Goal: Transaction & Acquisition: Book appointment/travel/reservation

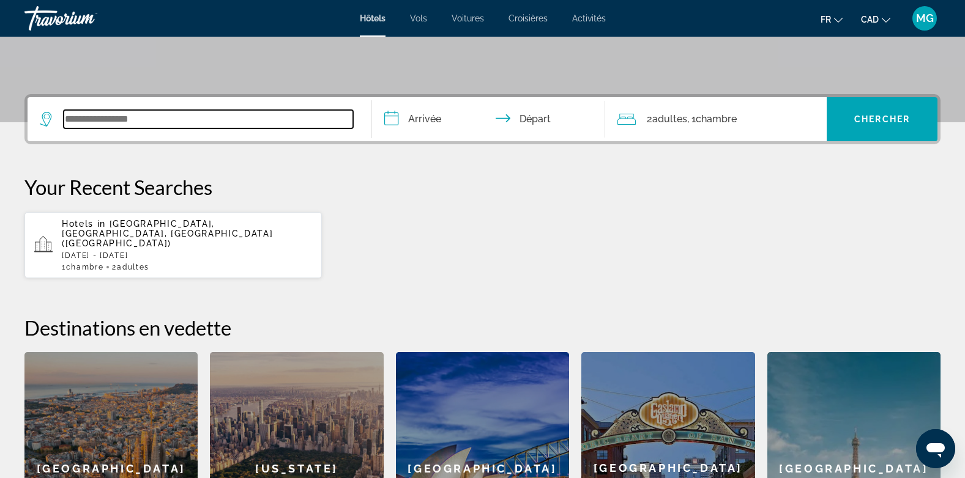
click at [181, 122] on input "Search widget" at bounding box center [208, 119] width 289 height 18
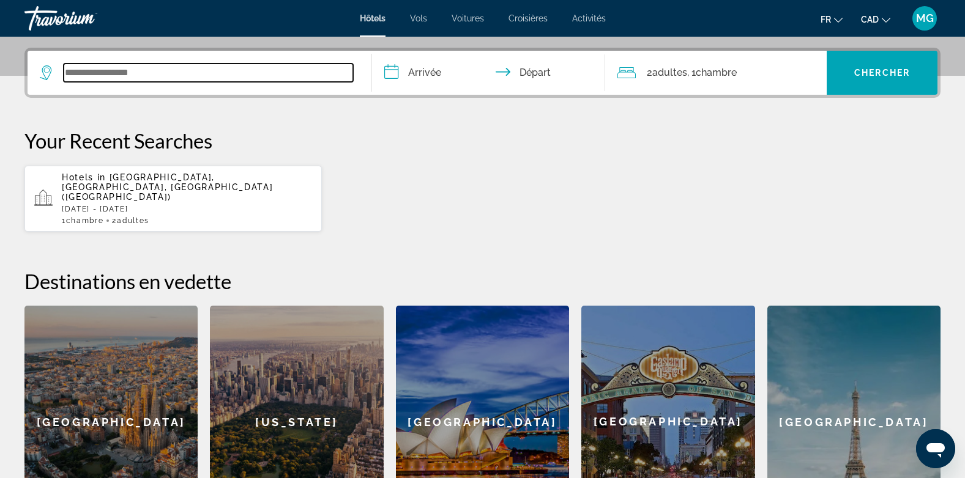
scroll to position [299, 0]
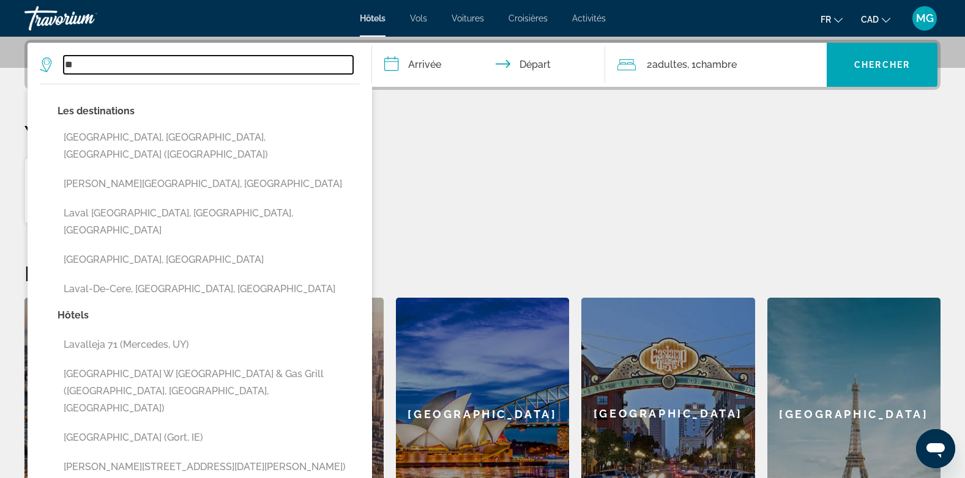
type input "*"
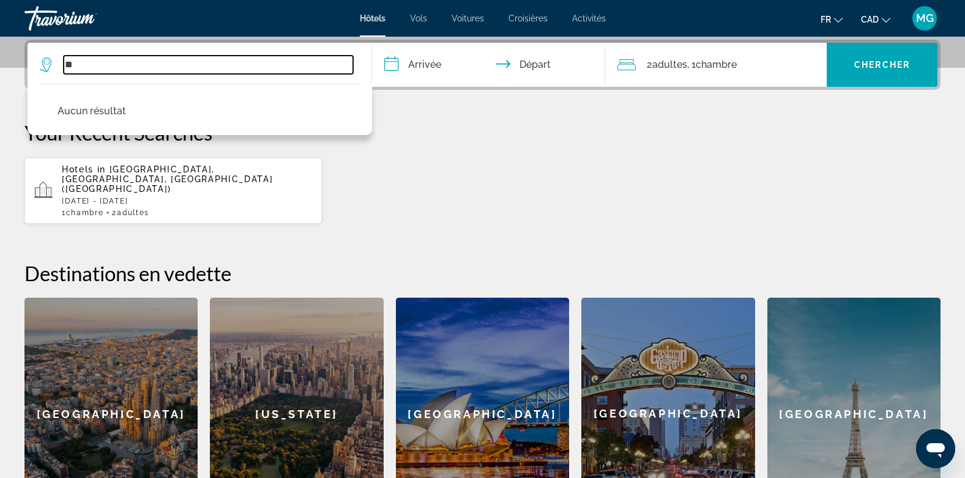
type input "*"
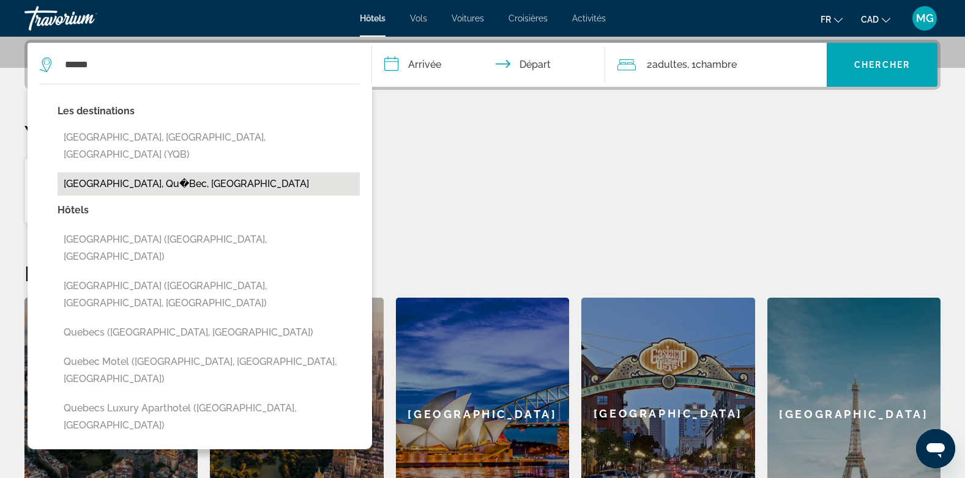
click at [180, 173] on button "[GEOGRAPHIC_DATA], Qu�Bec, [GEOGRAPHIC_DATA]" at bounding box center [209, 184] width 302 height 23
type input "**********"
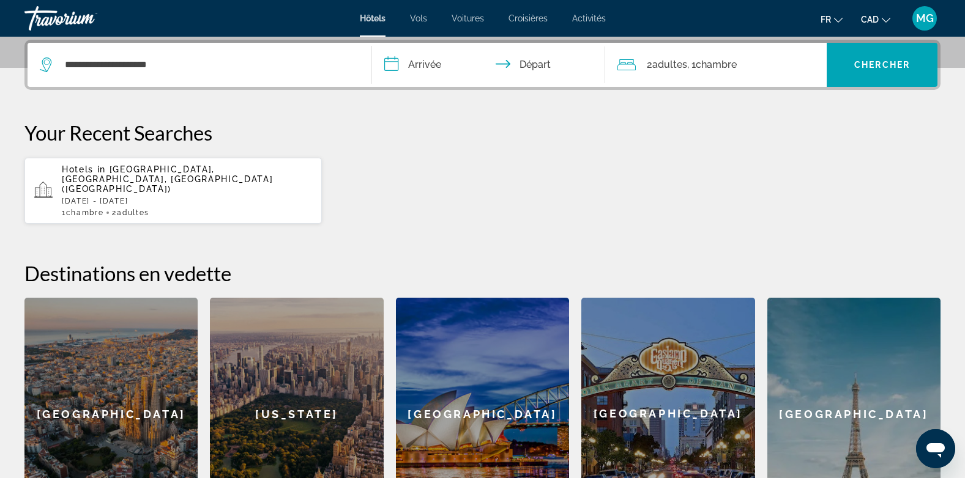
click at [415, 66] on input "**********" at bounding box center [491, 67] width 239 height 48
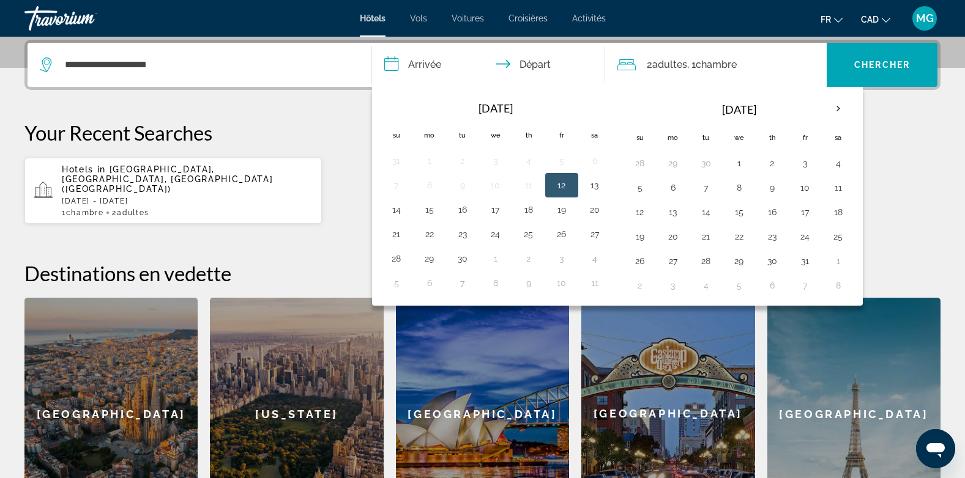
click at [560, 188] on button "12" at bounding box center [562, 185] width 20 height 17
click at [592, 184] on button "13" at bounding box center [595, 185] width 20 height 17
type input "**********"
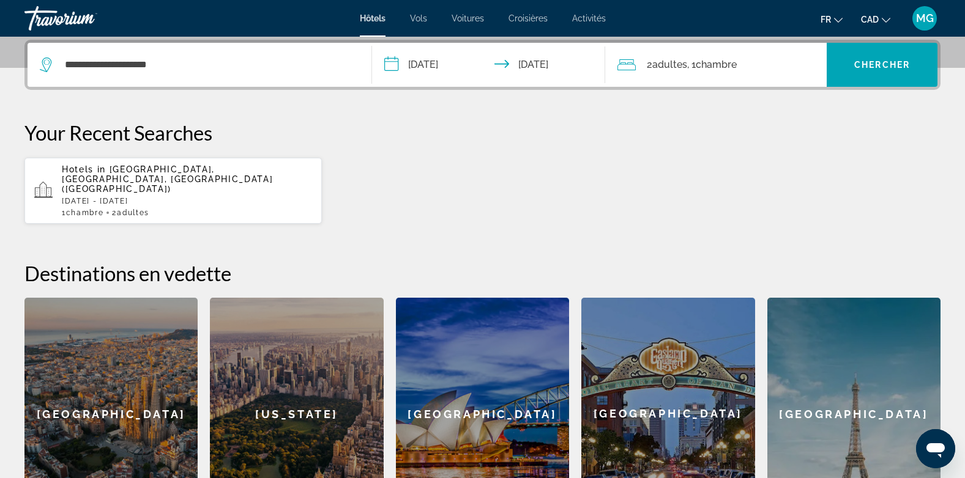
click at [663, 60] on span "Adultes" at bounding box center [669, 65] width 35 height 12
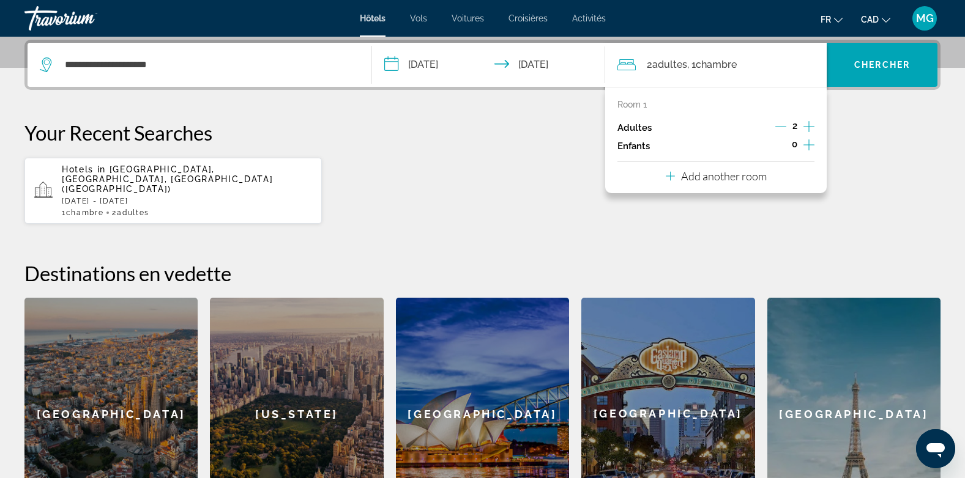
click at [811, 144] on icon "Increment children" at bounding box center [808, 145] width 11 height 15
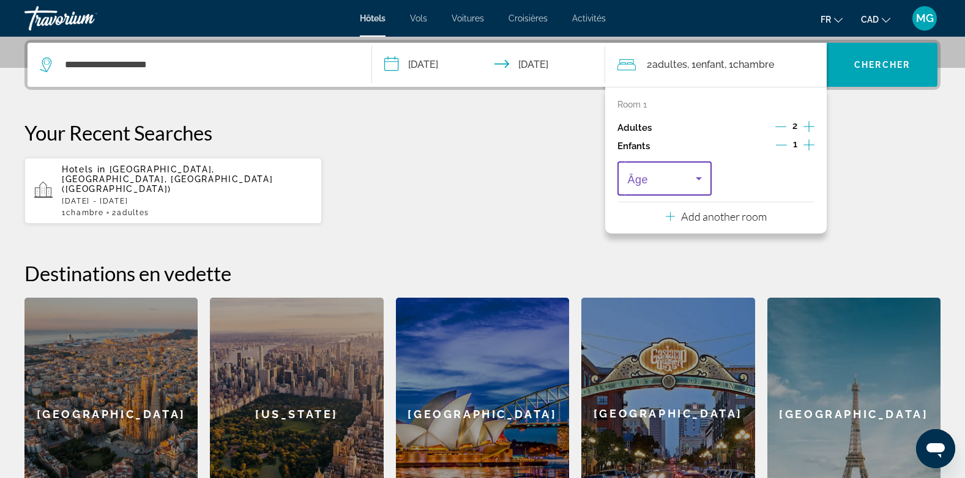
click at [693, 177] on icon "Travelers: 2 adults, 1 child" at bounding box center [698, 178] width 15 height 15
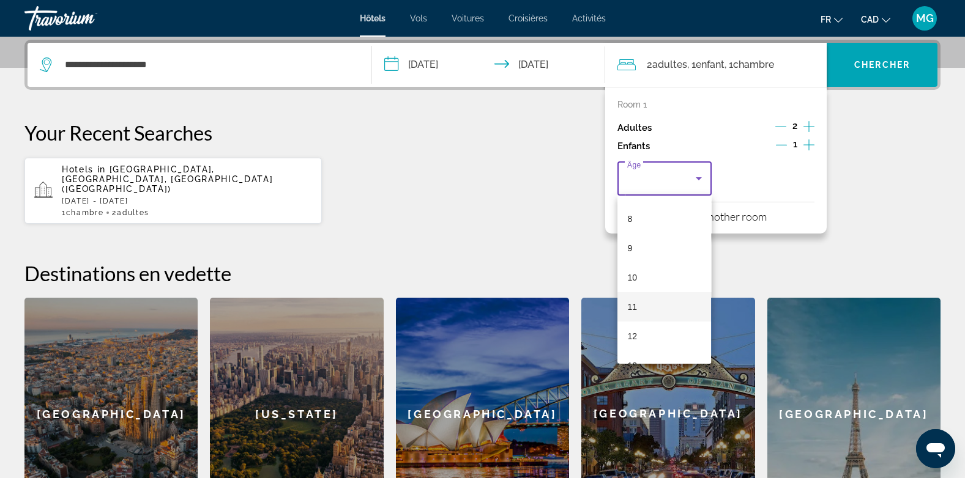
scroll to position [245, 0]
click at [648, 266] on mat-option "10" at bounding box center [664, 264] width 94 height 29
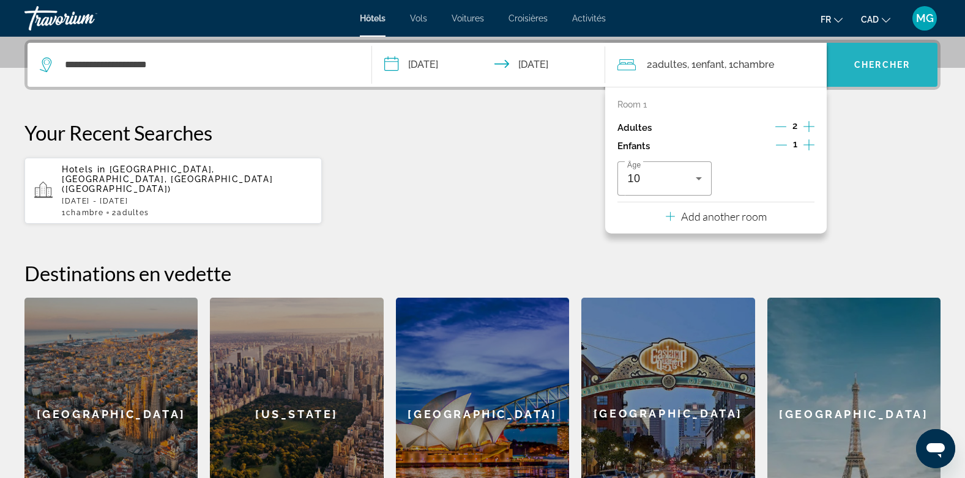
click at [855, 72] on span "Search widget" at bounding box center [882, 64] width 111 height 29
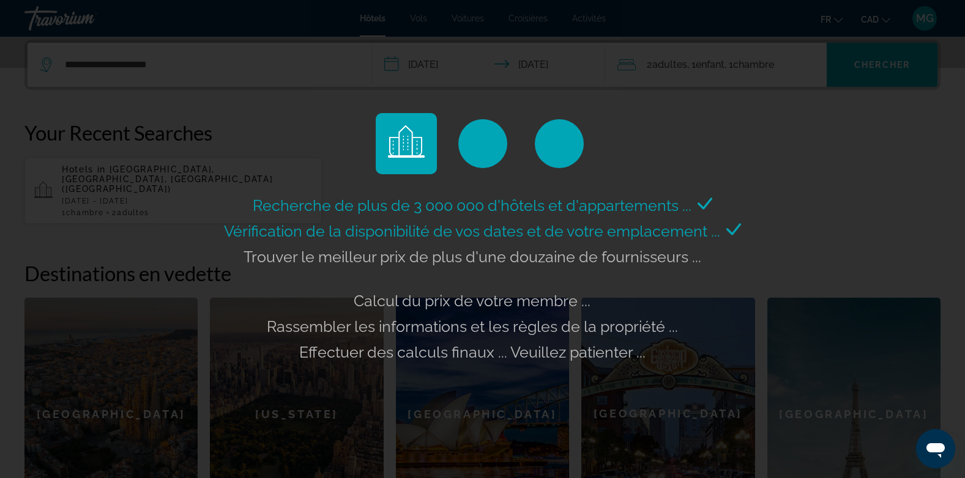
click at [562, 64] on div "Recherche de plus de 3 000 000 d'hôtels et d'appartements ... Vérification de l…" at bounding box center [482, 239] width 965 height 478
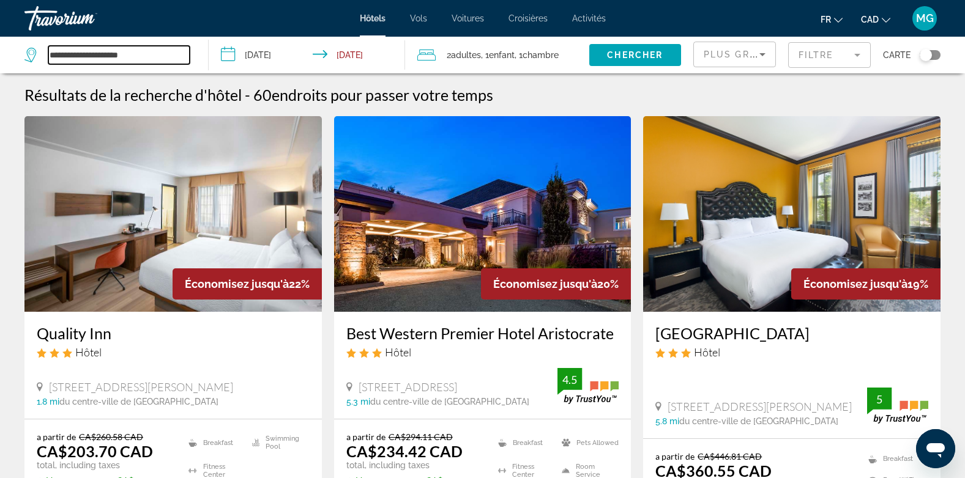
click at [135, 50] on input "**********" at bounding box center [118, 55] width 141 height 18
drag, startPoint x: 78, startPoint y: 56, endPoint x: -2, endPoint y: 50, distance: 80.3
click at [0, 50] on html "**********" at bounding box center [482, 239] width 965 height 478
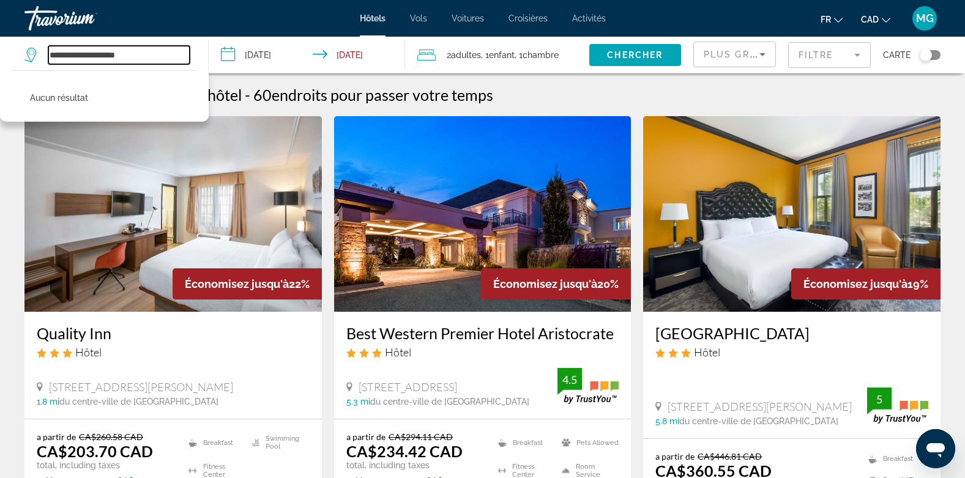
type input "**********"
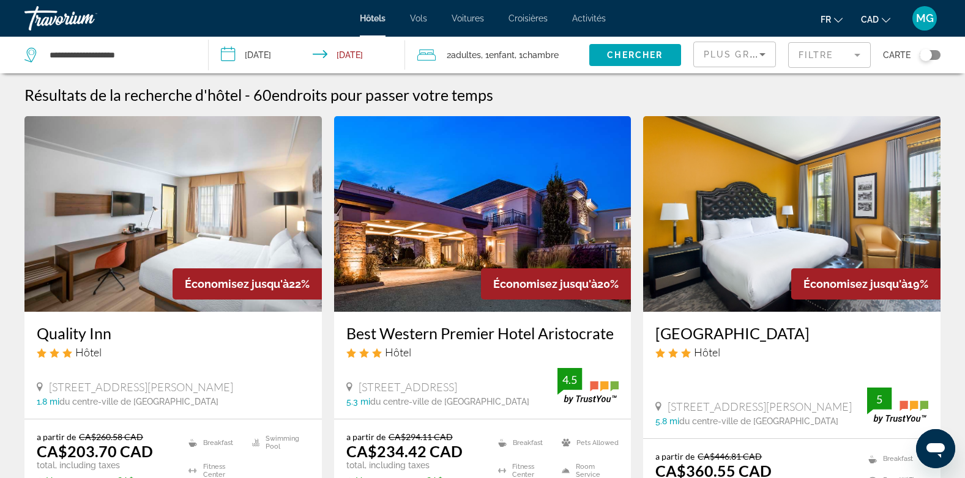
click at [372, 57] on input "**********" at bounding box center [309, 57] width 201 height 40
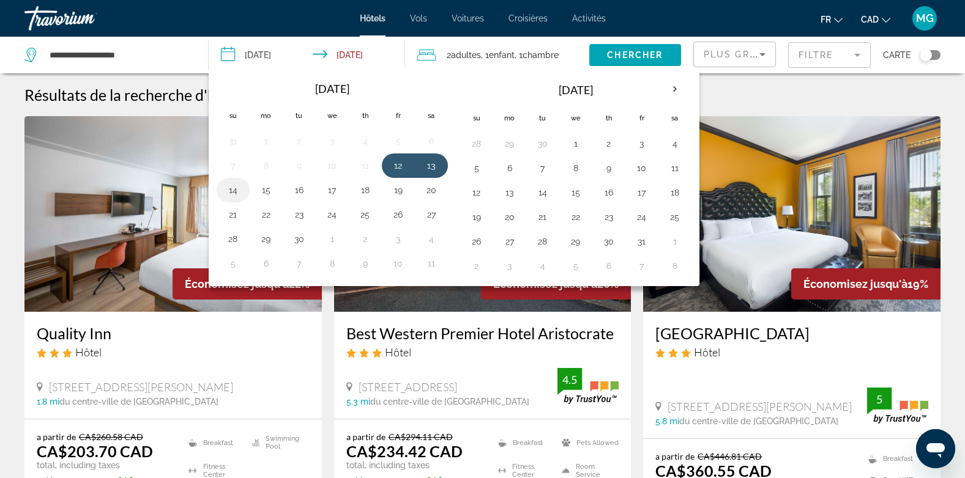
click at [237, 193] on button "14" at bounding box center [233, 190] width 20 height 17
click at [404, 168] on button "12" at bounding box center [398, 165] width 20 height 17
type input "**********"
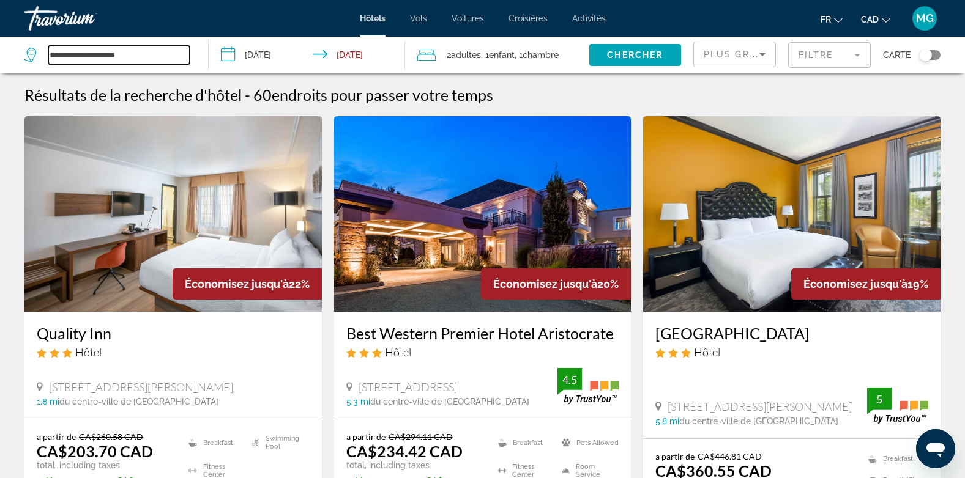
drag, startPoint x: 69, startPoint y: 54, endPoint x: 0, endPoint y: 40, distance: 70.5
click at [0, 40] on html "**********" at bounding box center [482, 239] width 965 height 478
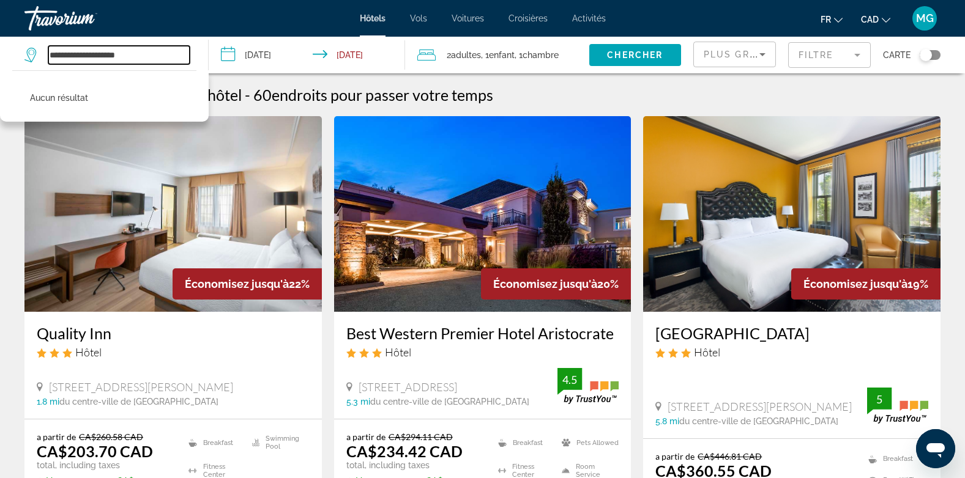
drag, startPoint x: 158, startPoint y: 57, endPoint x: 0, endPoint y: 28, distance: 161.0
click at [0, 28] on html "**********" at bounding box center [482, 239] width 965 height 478
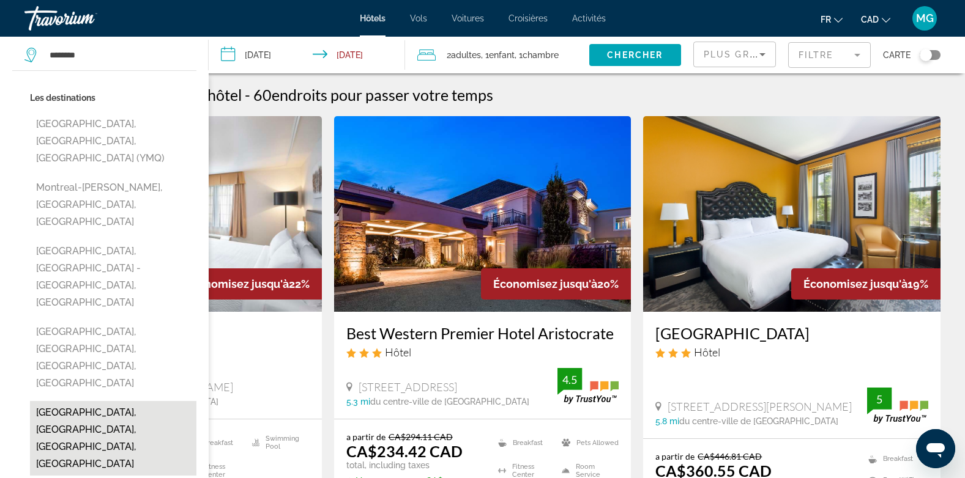
click at [117, 401] on button "[GEOGRAPHIC_DATA], [GEOGRAPHIC_DATA], [GEOGRAPHIC_DATA], [GEOGRAPHIC_DATA]" at bounding box center [113, 438] width 166 height 75
type input "**********"
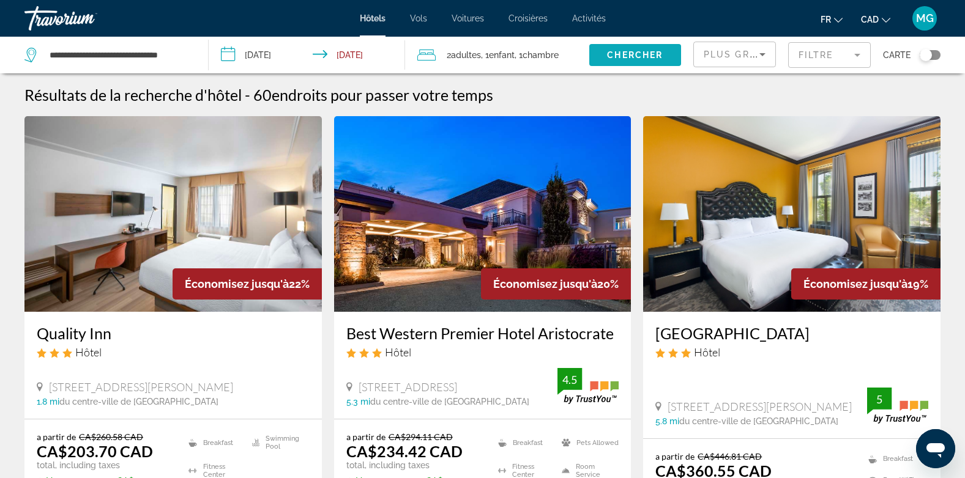
click at [607, 45] on span "Search widget" at bounding box center [635, 54] width 92 height 29
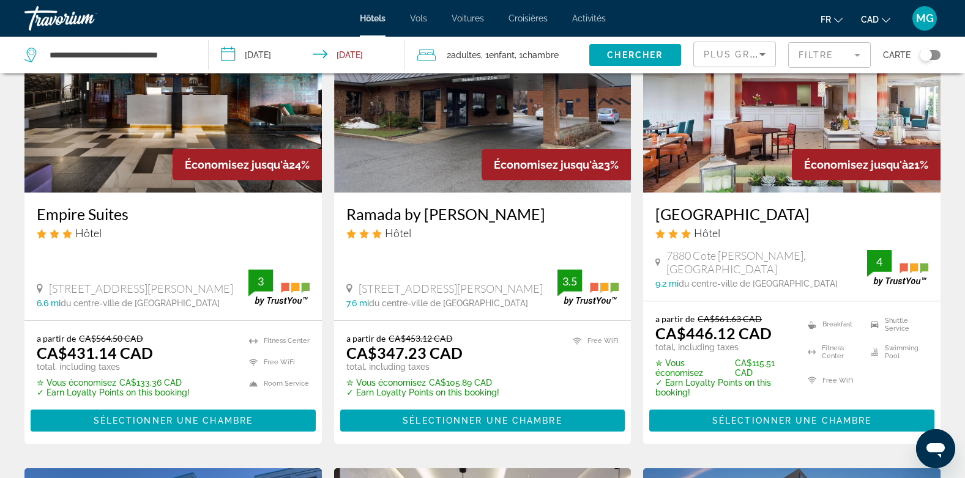
scroll to position [612, 0]
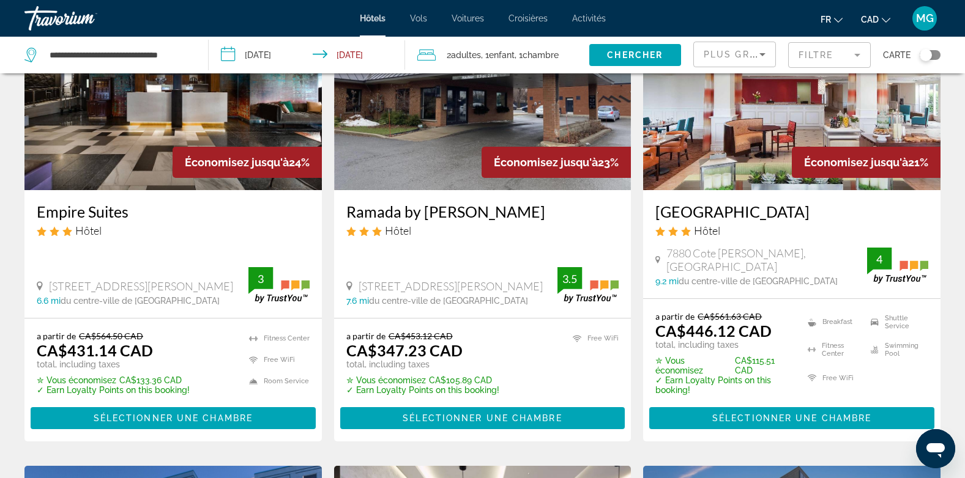
click at [448, 140] on img "Main content" at bounding box center [482, 92] width 297 height 196
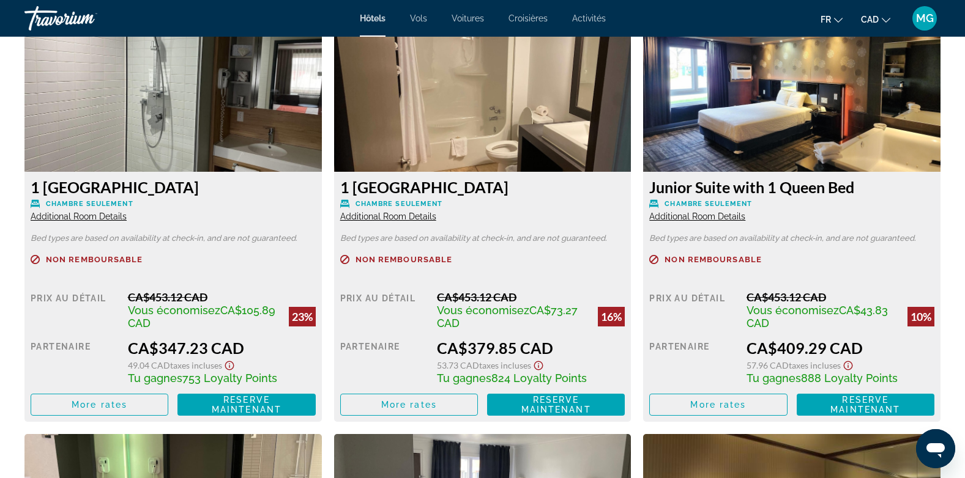
scroll to position [1468, 0]
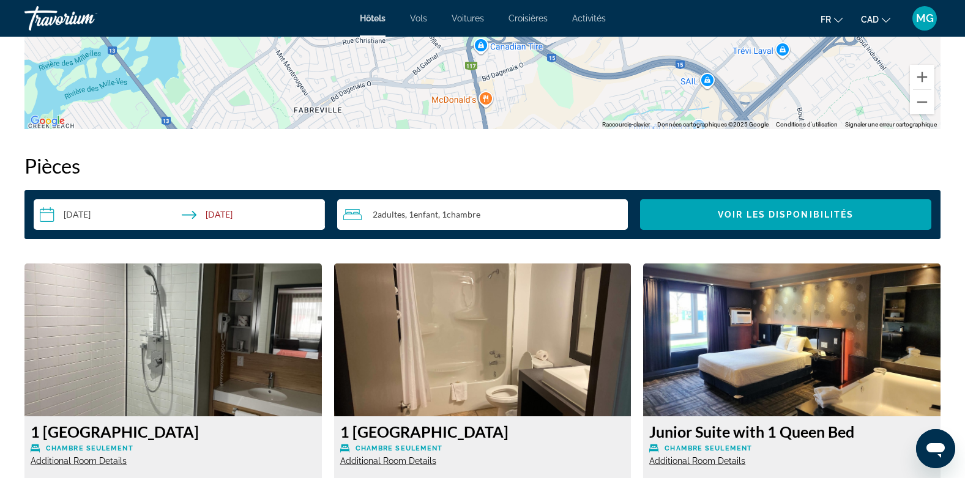
click at [927, 450] on icon "Ouvrir la fenêtre de messagerie" at bounding box center [935, 451] width 18 height 15
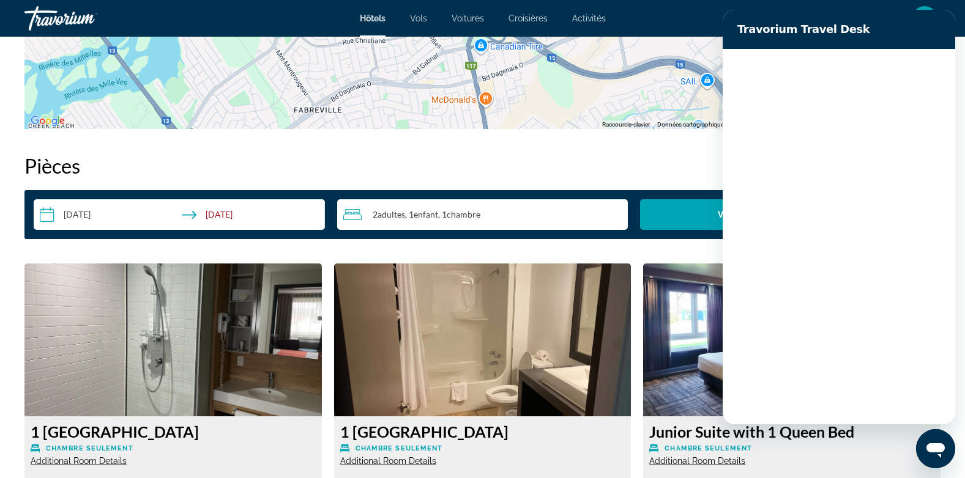
scroll to position [0, 0]
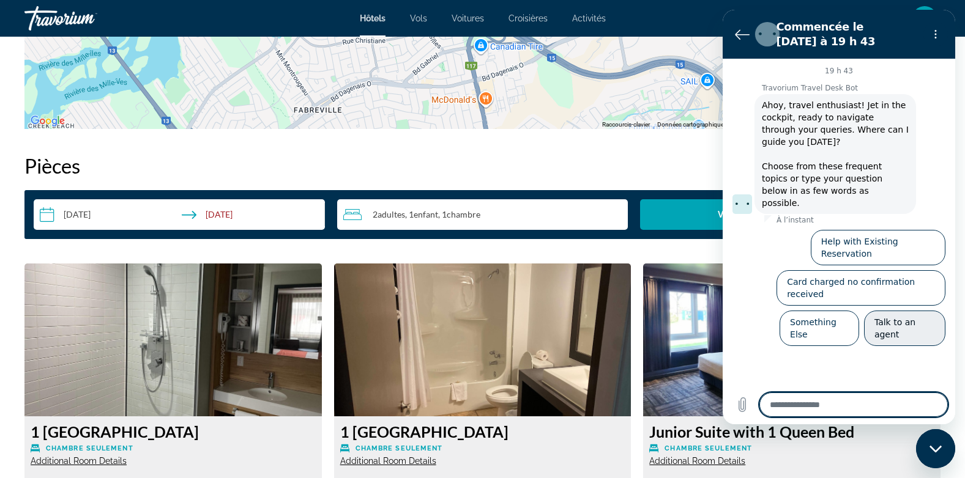
click at [890, 311] on button "Talk to an agent" at bounding box center [904, 328] width 81 height 35
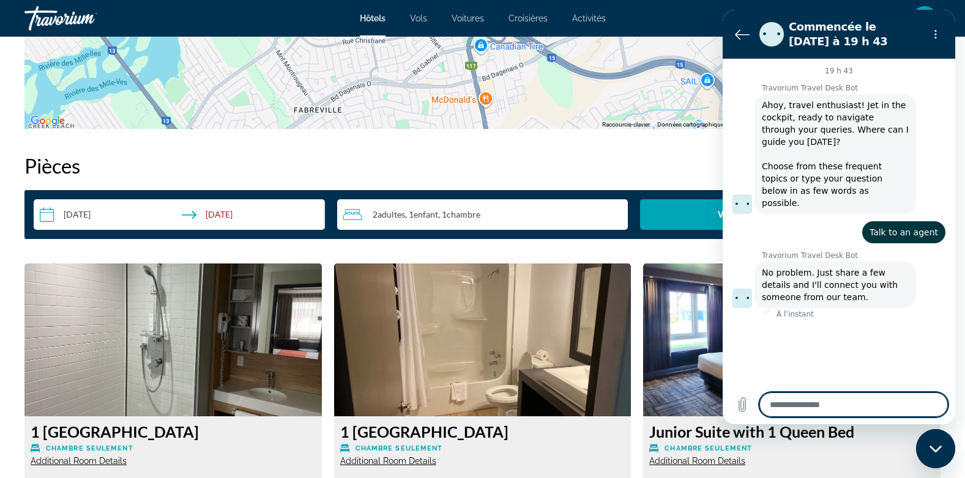
type textarea "*"
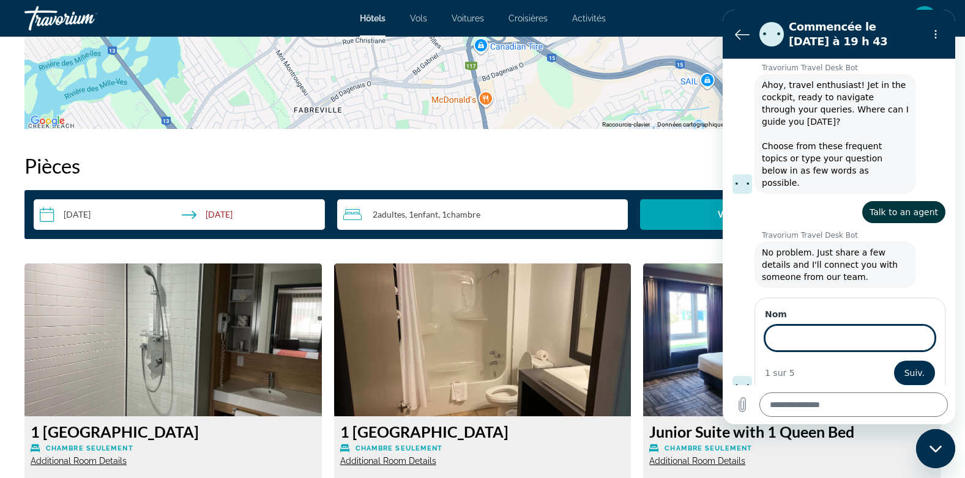
scroll to position [19, 0]
type input "*****"
click at [904, 369] on span "Suiv." at bounding box center [914, 374] width 20 height 15
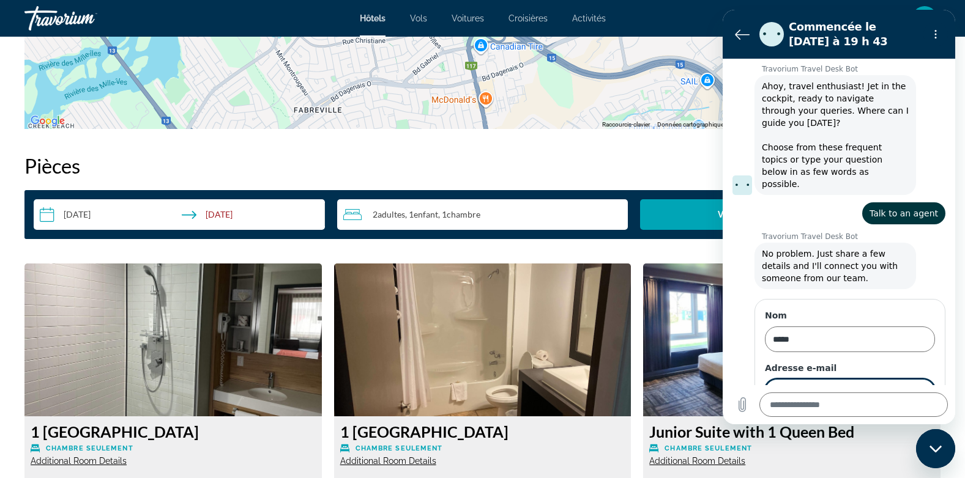
scroll to position [72, 0]
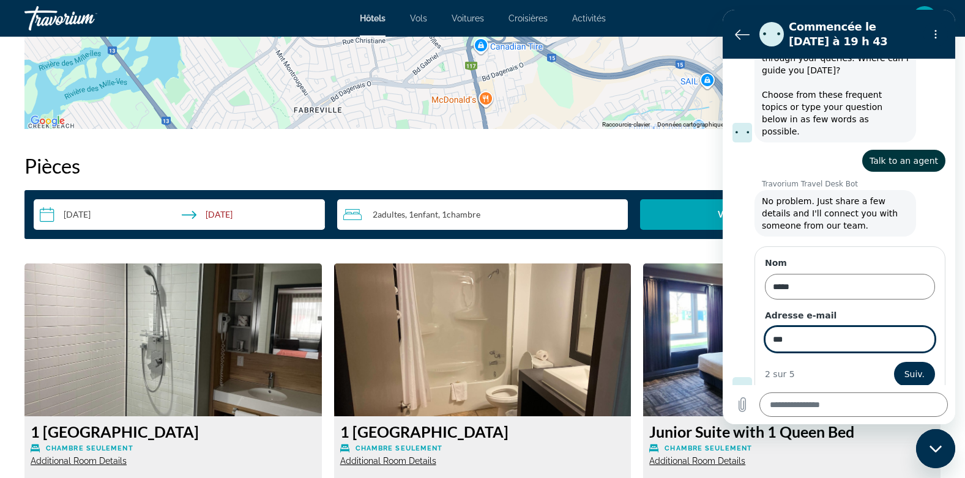
type input "**********"
click at [908, 367] on span "Suiv." at bounding box center [914, 374] width 20 height 15
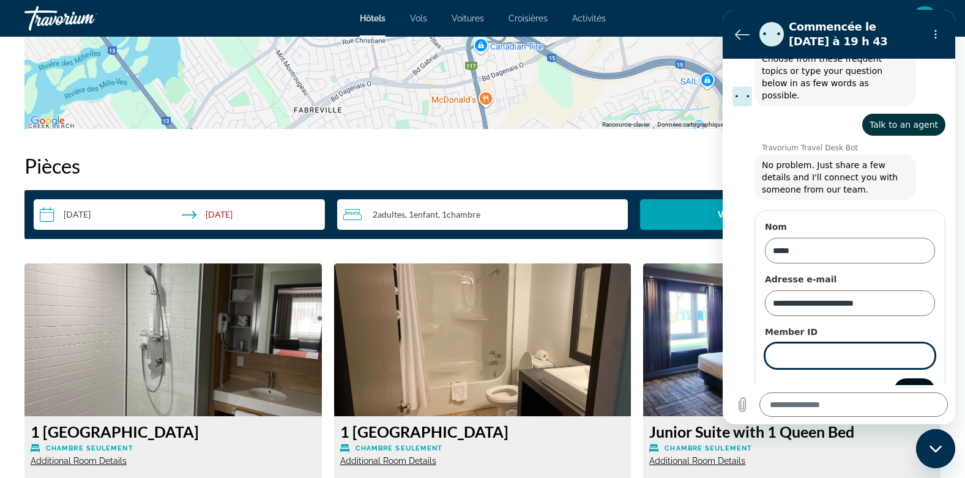
scroll to position [124, 0]
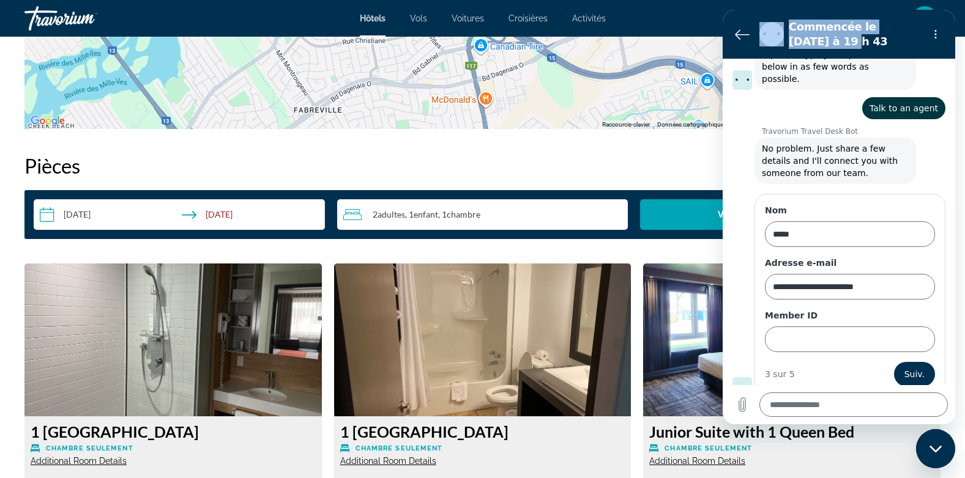
drag, startPoint x: 883, startPoint y: 23, endPoint x: 775, endPoint y: 29, distance: 109.1
click at [775, 29] on div "Commencée le [DATE] à 19 h 43" at bounding box center [836, 34] width 164 height 34
click at [831, 327] on input "Member ID" at bounding box center [850, 340] width 170 height 26
click at [903, 362] on button "Suiv." at bounding box center [914, 374] width 41 height 24
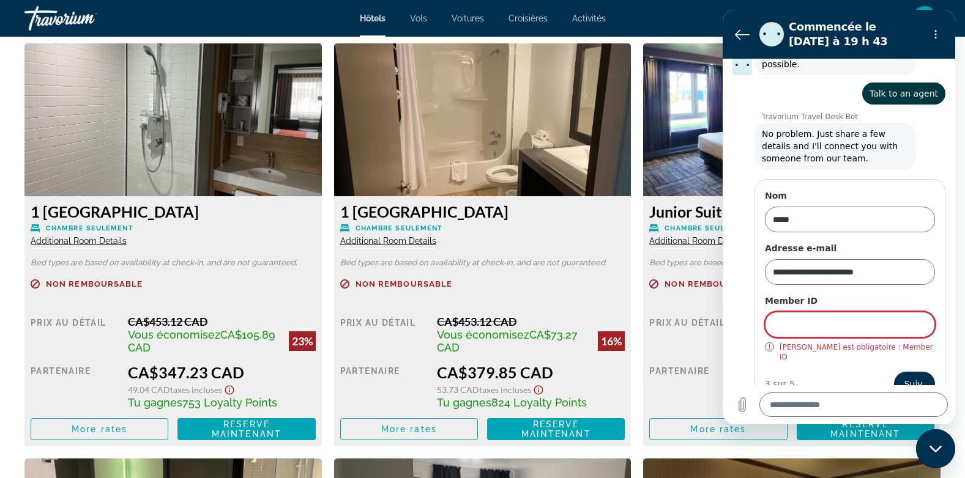
scroll to position [1713, 0]
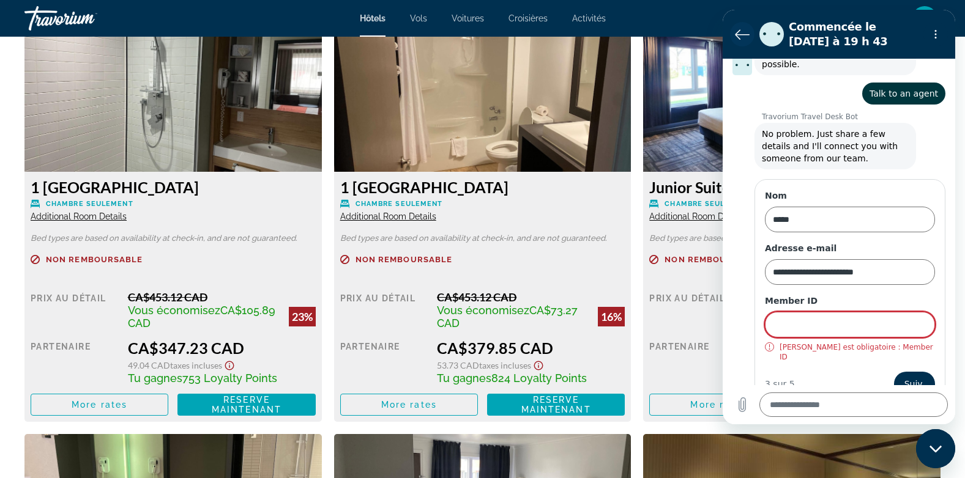
click at [738, 34] on icon "Retour à la liste des conversations" at bounding box center [742, 34] width 15 height 15
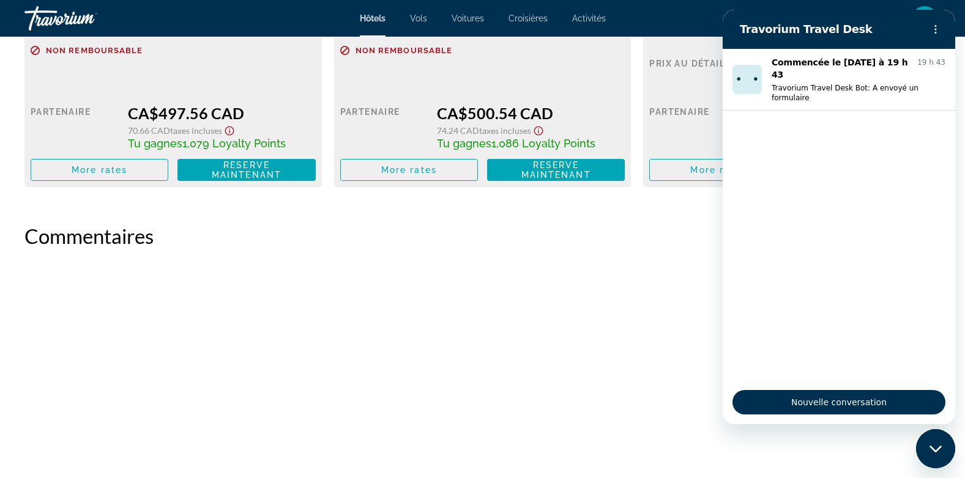
scroll to position [2569, 0]
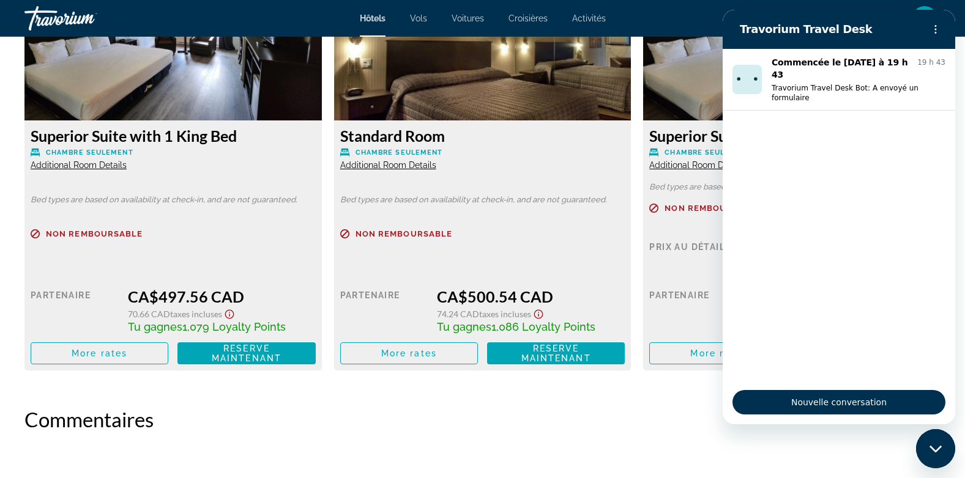
click at [934, 442] on div "Fermer la fenêtre de messagerie" at bounding box center [935, 449] width 37 height 37
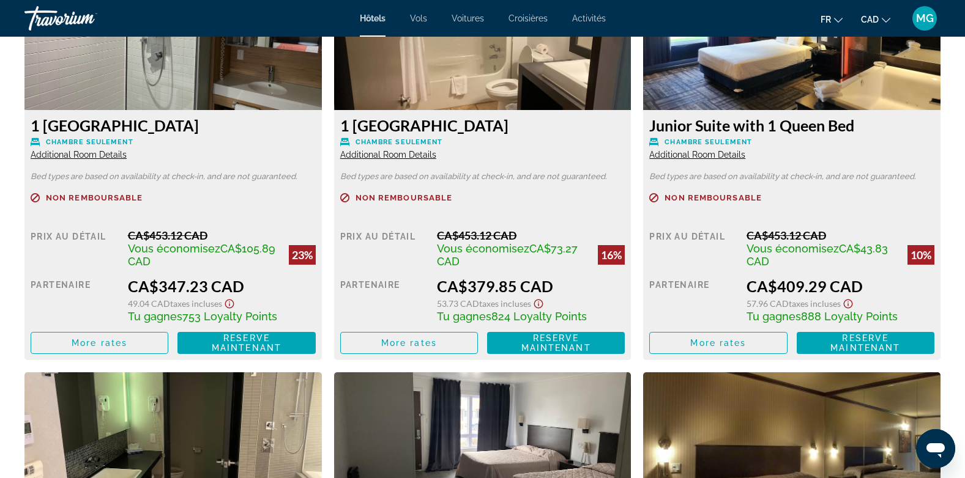
scroll to position [1774, 0]
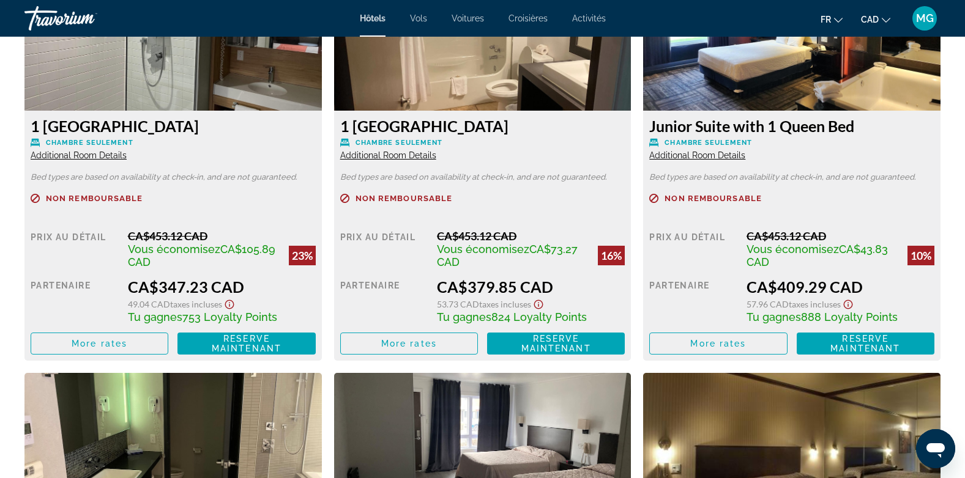
click at [924, 28] on div "MG" at bounding box center [924, 18] width 24 height 24
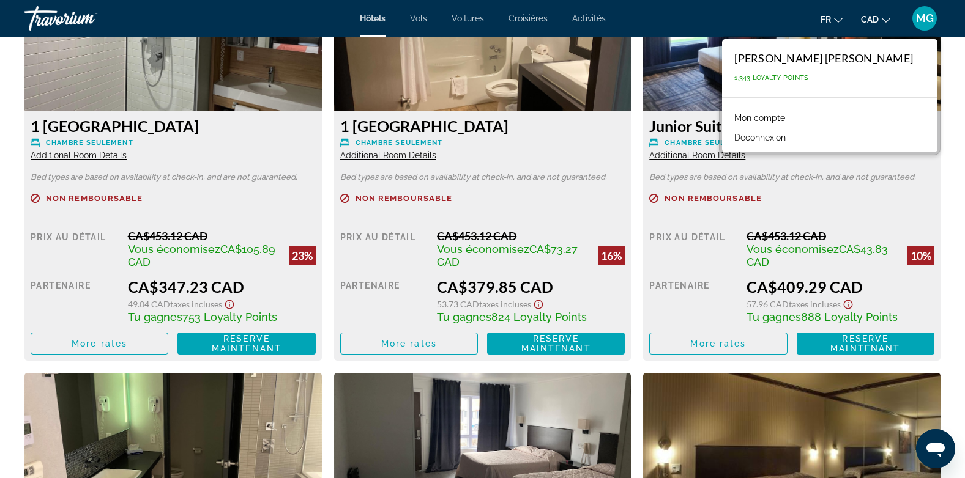
click at [791, 119] on link "Mon compte" at bounding box center [759, 118] width 63 height 16
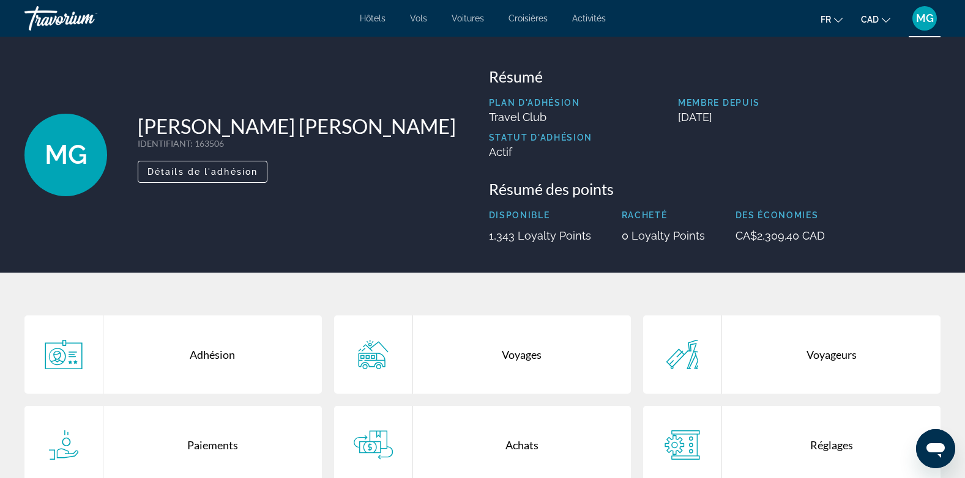
click at [932, 450] on icon "Ouvrir la fenêtre de messagerie" at bounding box center [935, 451] width 18 height 15
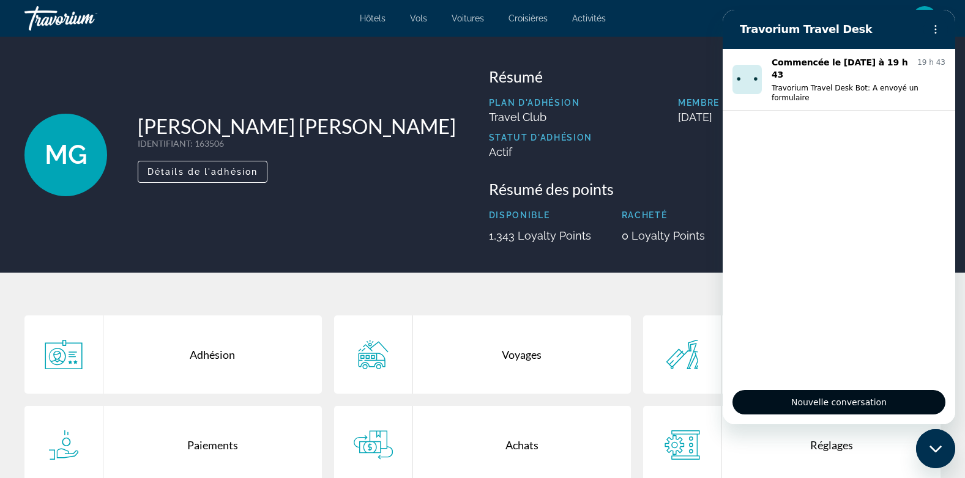
click at [804, 401] on span "Nouvelle conversation" at bounding box center [839, 402] width 192 height 15
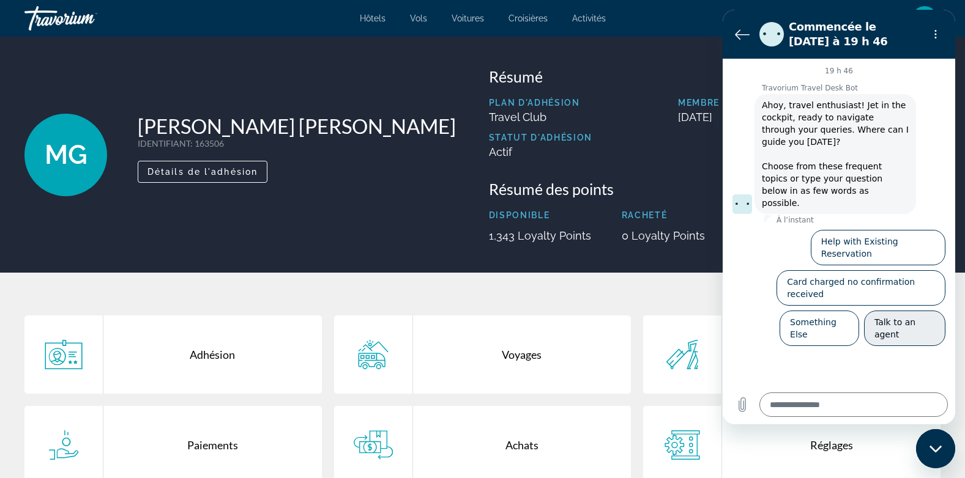
click at [895, 311] on button "Talk to an agent" at bounding box center [904, 328] width 81 height 35
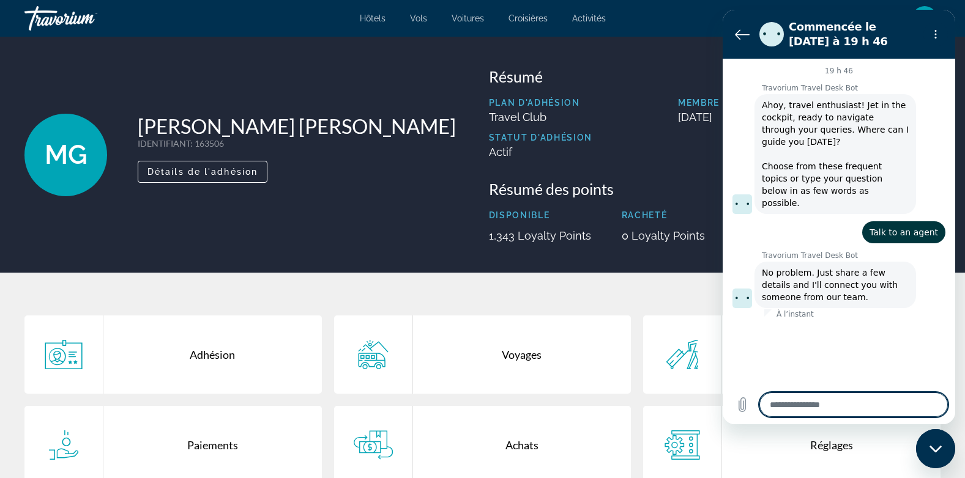
type textarea "*"
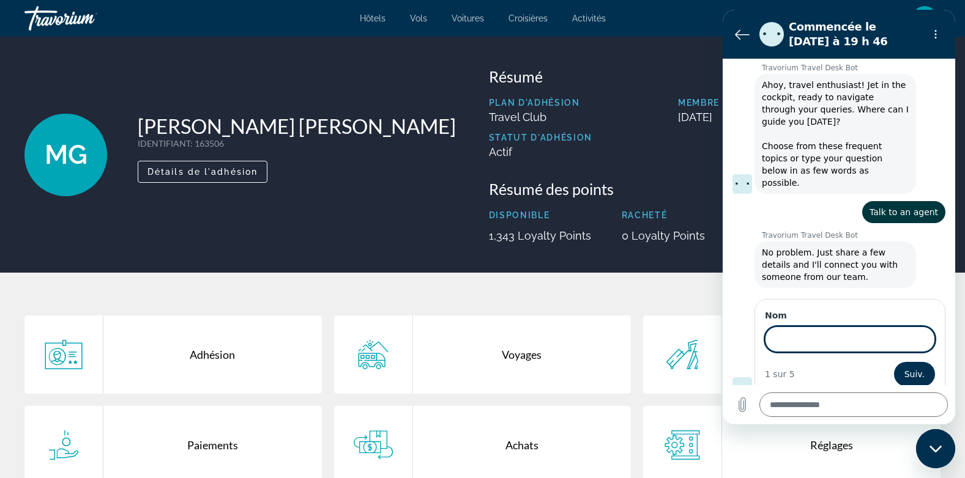
scroll to position [19, 0]
type input "*****"
click at [894, 362] on button "Suiv." at bounding box center [914, 374] width 41 height 24
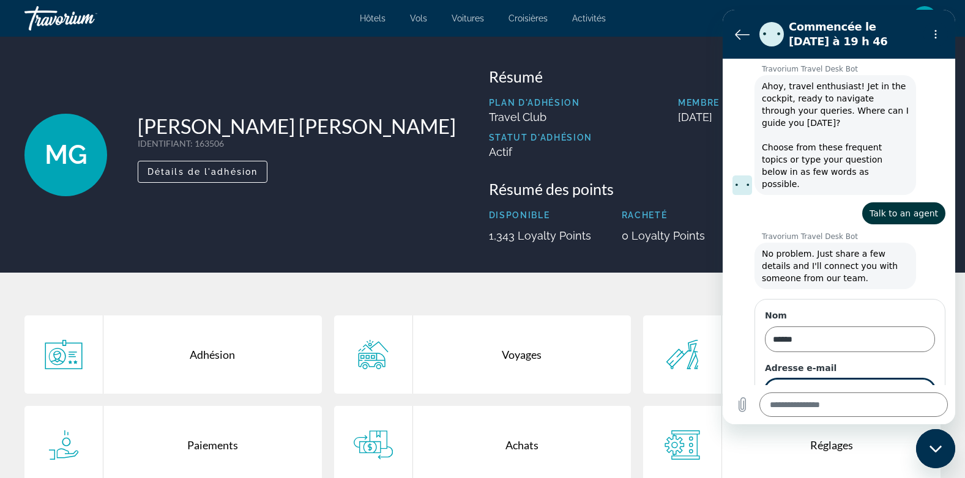
scroll to position [72, 0]
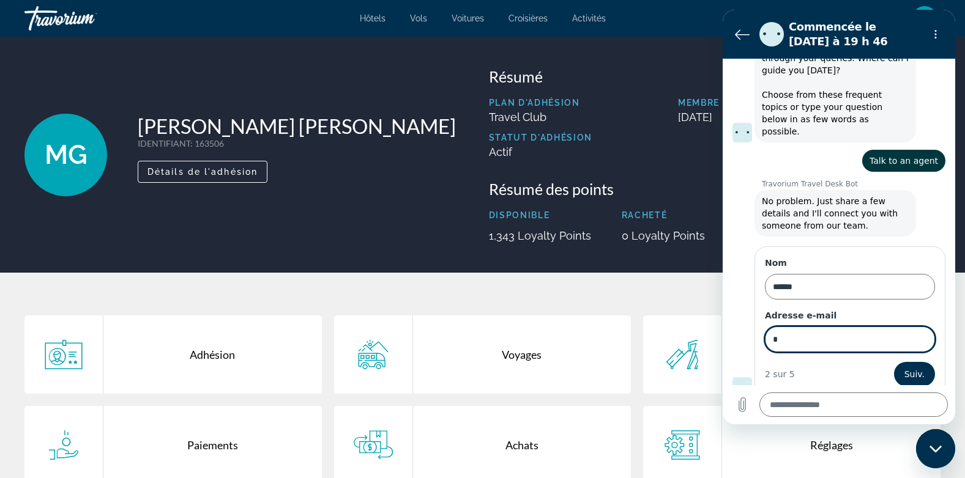
type input "**********"
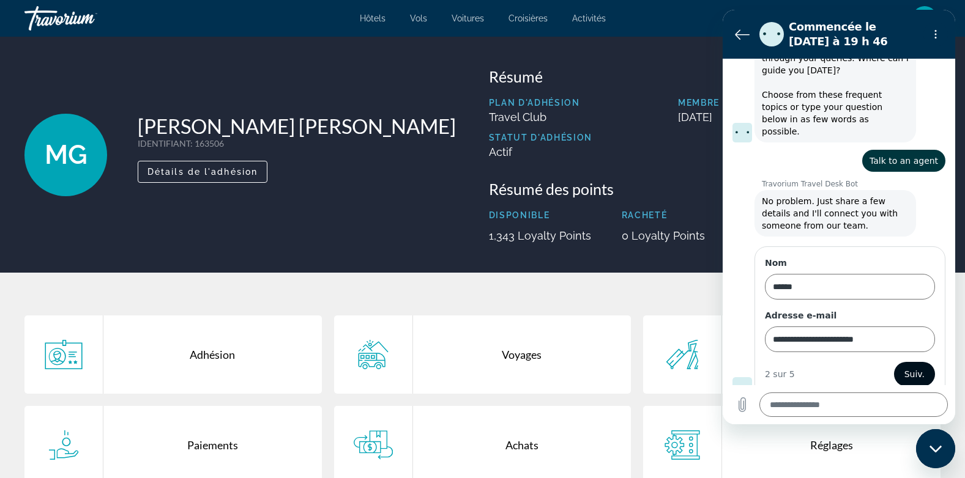
click at [894, 364] on button "Suiv." at bounding box center [914, 374] width 41 height 24
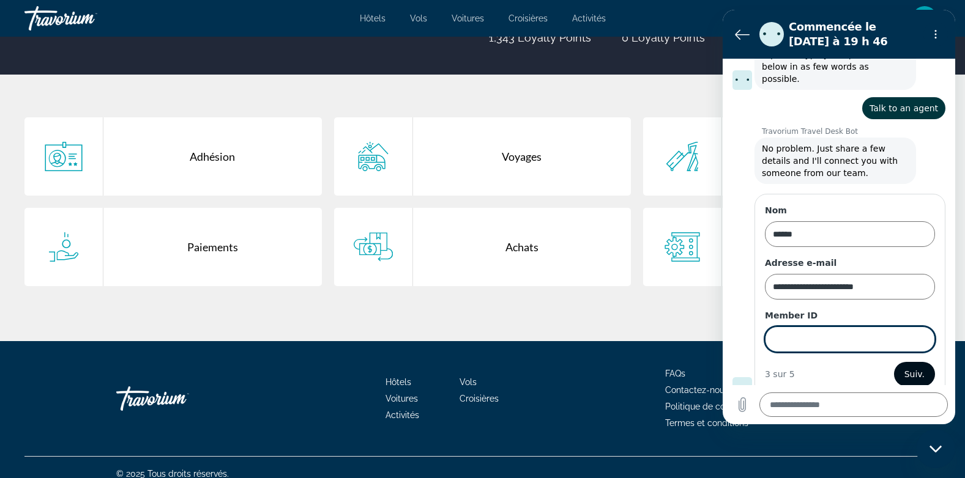
scroll to position [211, 0]
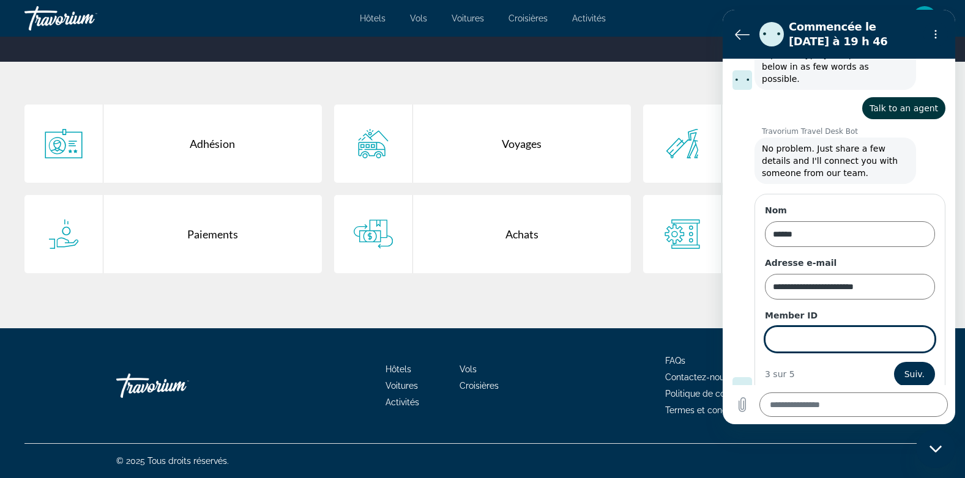
click at [872, 329] on input "Member ID" at bounding box center [850, 340] width 170 height 26
type input "******"
click at [894, 362] on button "Suiv." at bounding box center [914, 374] width 41 height 24
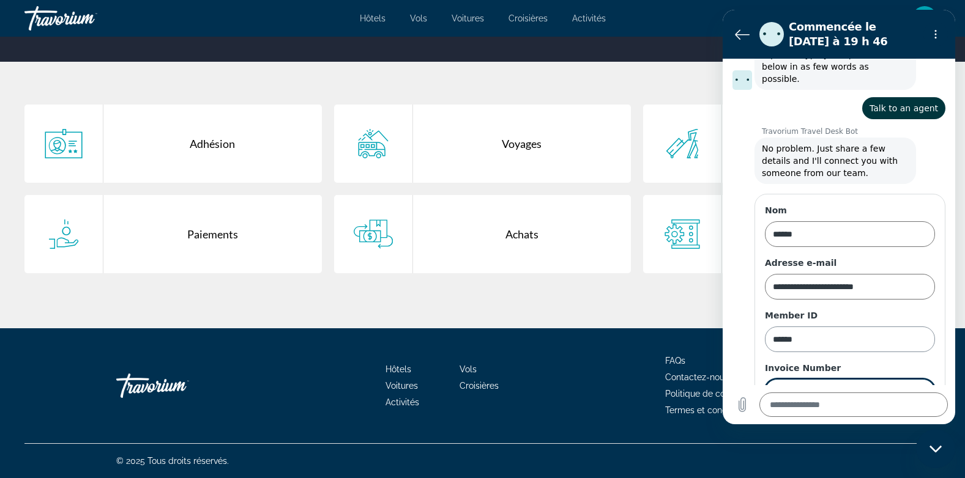
scroll to position [177, 0]
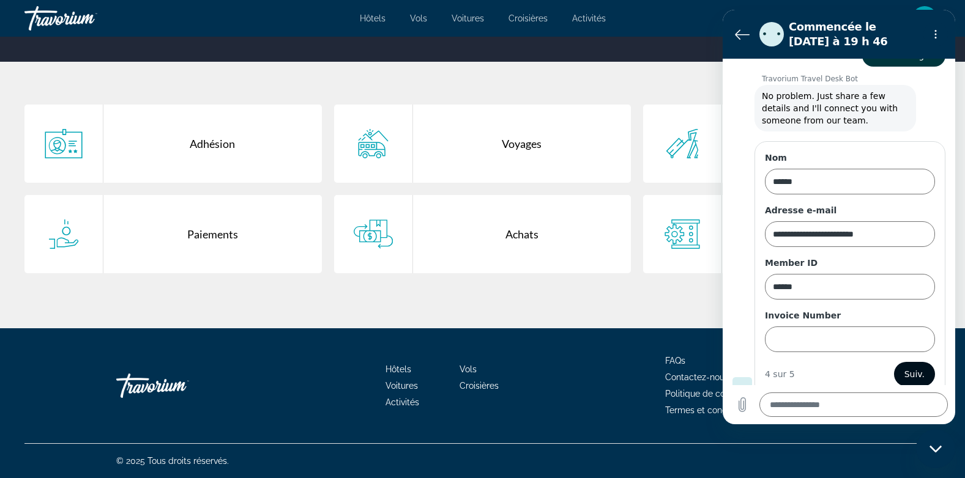
click at [904, 367] on span "Suiv." at bounding box center [914, 374] width 20 height 15
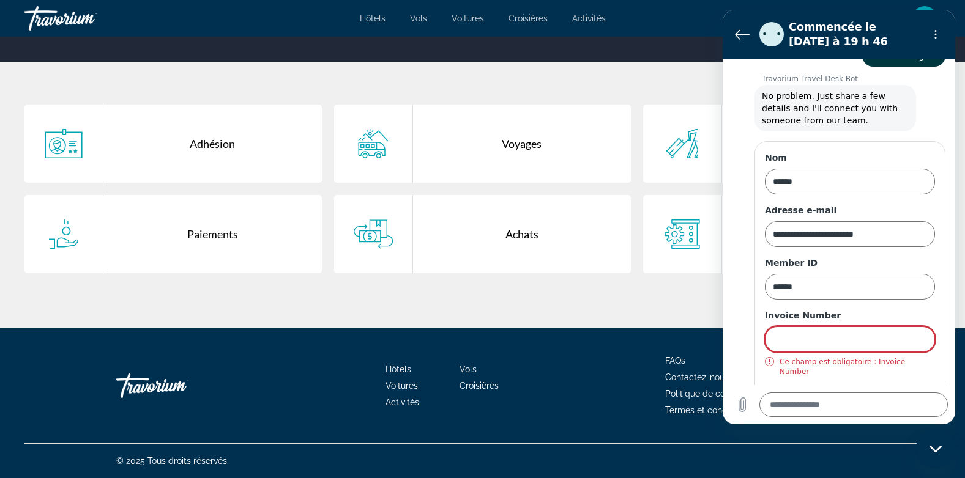
scroll to position [191, 0]
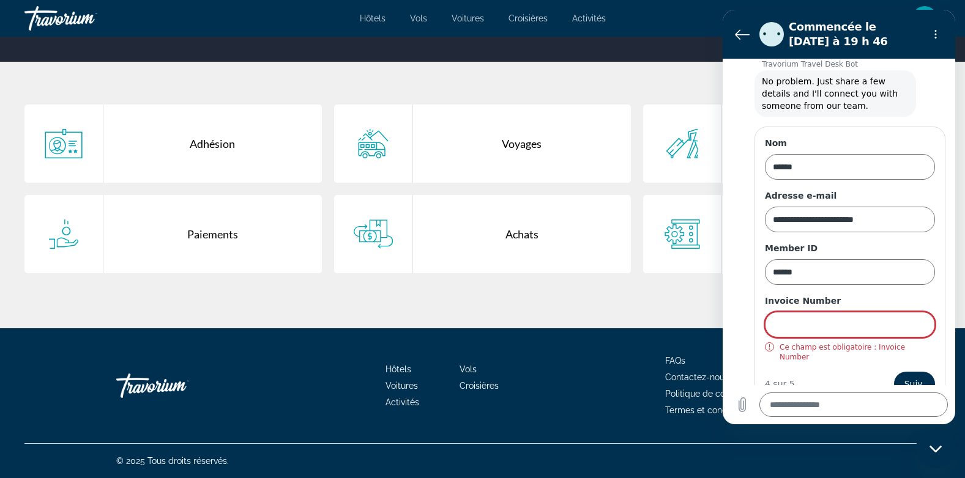
click at [744, 387] on figure at bounding box center [742, 397] width 20 height 20
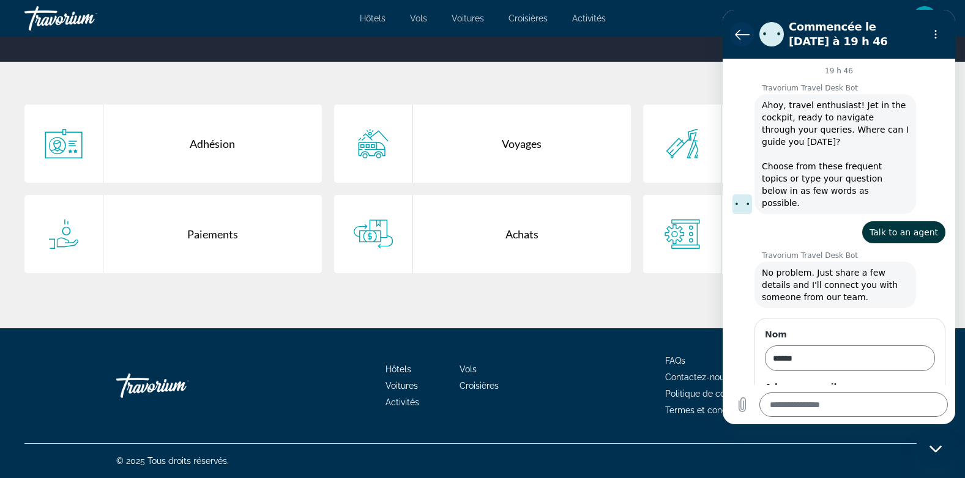
click at [742, 37] on icon "Retour à la liste des conversations" at bounding box center [742, 34] width 15 height 15
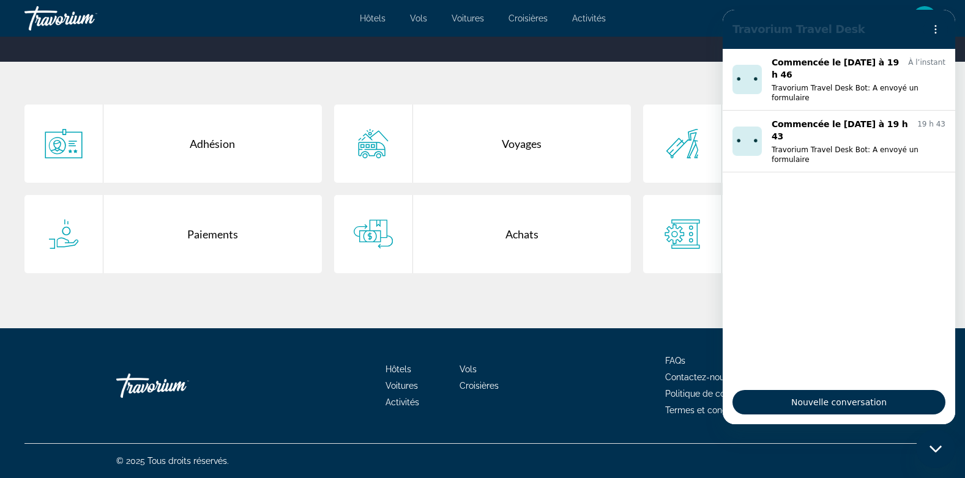
click at [532, 74] on div "Adhésion Voyages Voyageurs Paiements Achats Réglages" at bounding box center [482, 195] width 965 height 267
click at [672, 83] on div "Adhésion Voyages Voyageurs Paiements Achats Réglages" at bounding box center [482, 195] width 965 height 267
click at [375, 21] on span "Hôtels" at bounding box center [373, 18] width 26 height 10
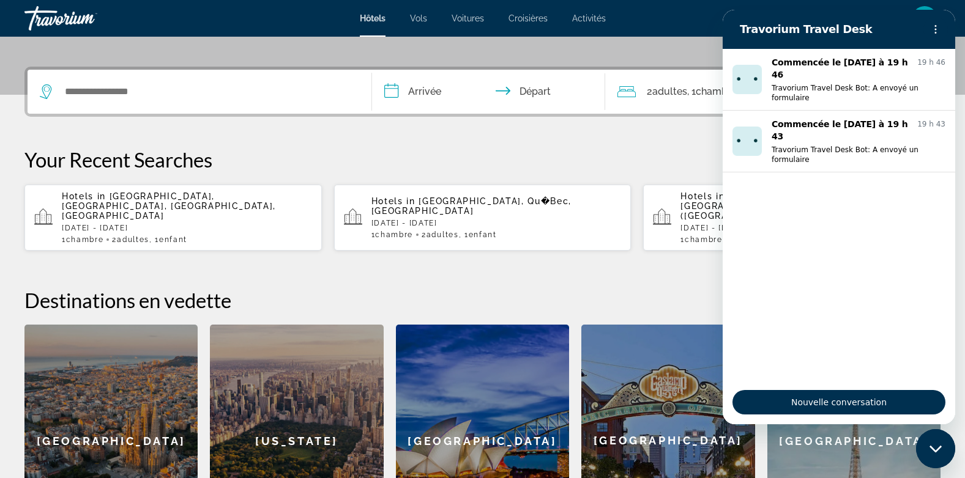
scroll to position [184, 0]
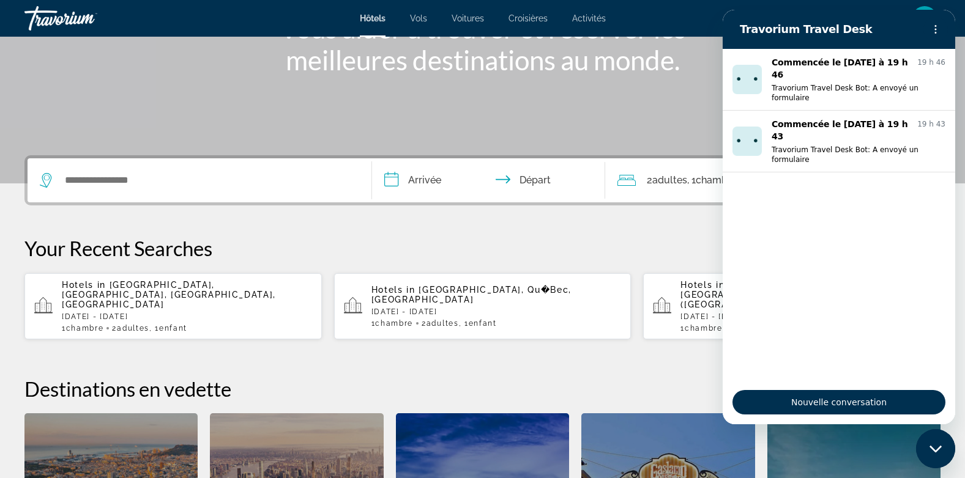
click at [220, 291] on div "Hotels in [GEOGRAPHIC_DATA], [GEOGRAPHIC_DATA], [GEOGRAPHIC_DATA], [GEOGRAPHIC_…" at bounding box center [187, 306] width 250 height 53
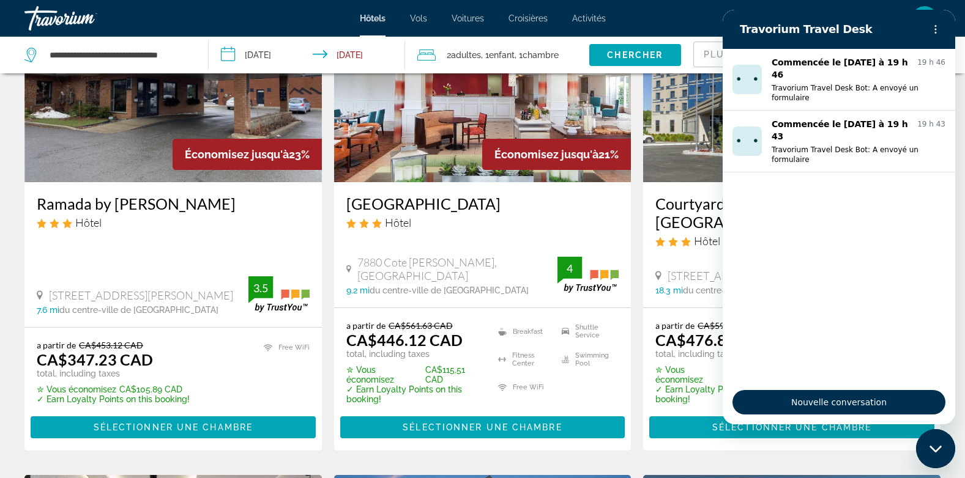
scroll to position [673, 0]
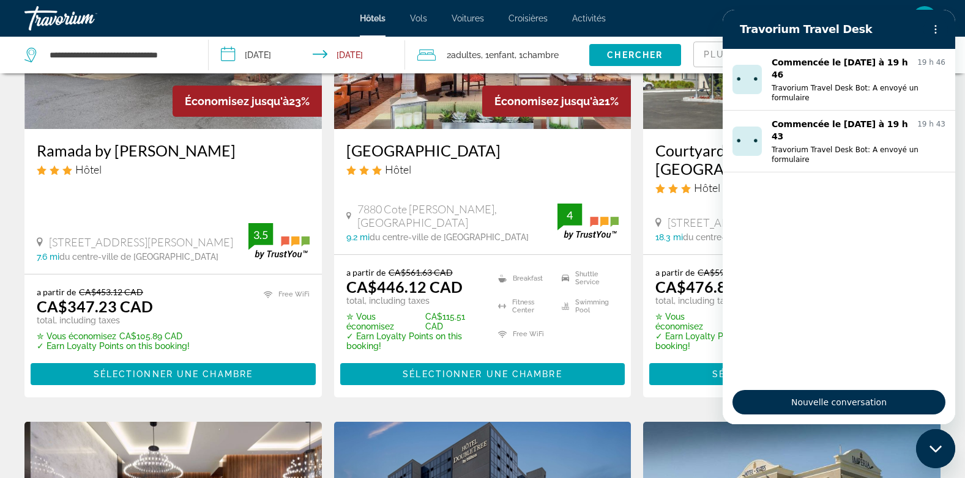
click at [116, 136] on div "Ramada by [PERSON_NAME] Hôtel [STREET_ADDRESS][PERSON_NAME] 7.6 mi du centre-vi…" at bounding box center [172, 201] width 297 height 145
click at [146, 124] on img "Main content" at bounding box center [172, 31] width 297 height 196
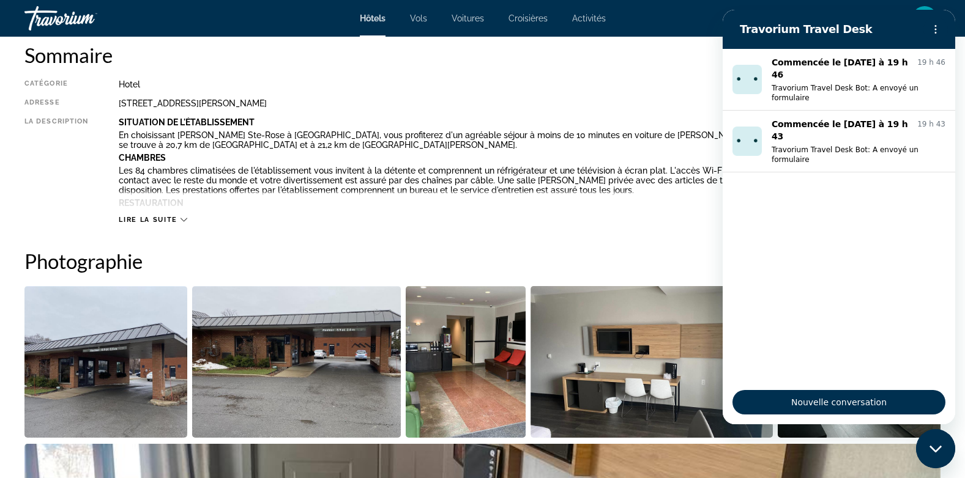
scroll to position [428, 0]
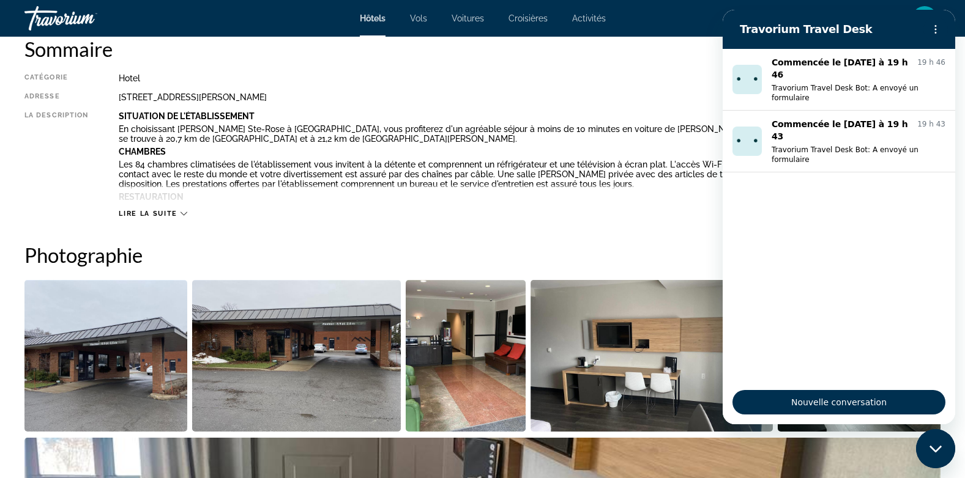
click at [871, 27] on h2 "Travorium Travel Desk" at bounding box center [829, 29] width 179 height 15
click at [927, 31] on button "Menu d’options" at bounding box center [935, 29] width 24 height 24
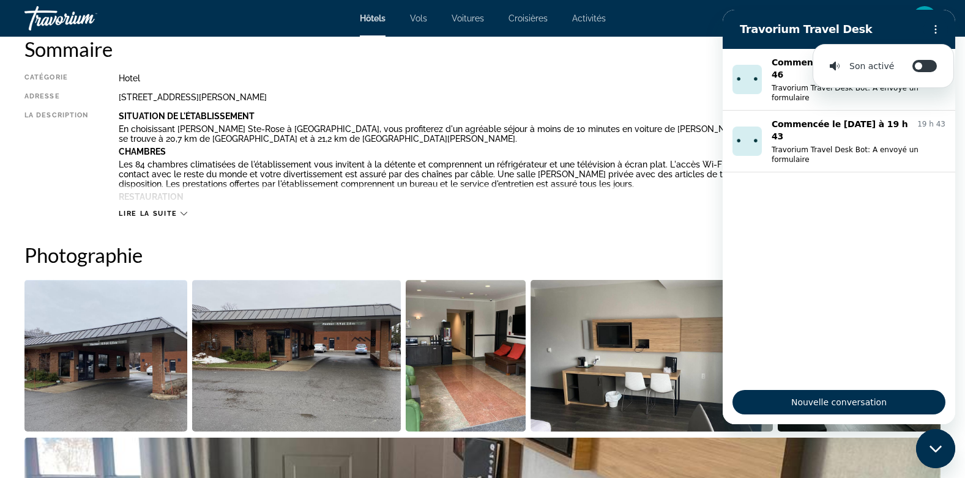
click at [838, 34] on h2 "Travorium Travel Desk" at bounding box center [829, 29] width 179 height 15
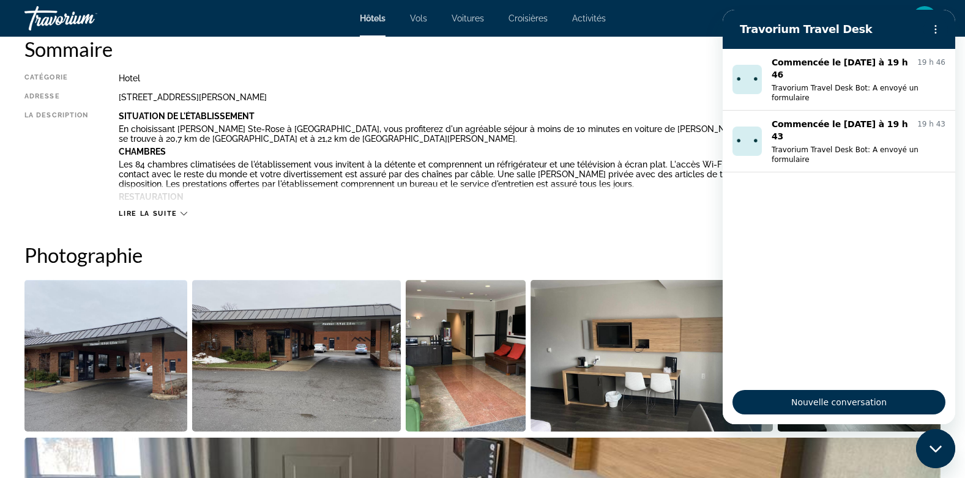
click at [678, 81] on div "Hotel" at bounding box center [530, 78] width 822 height 10
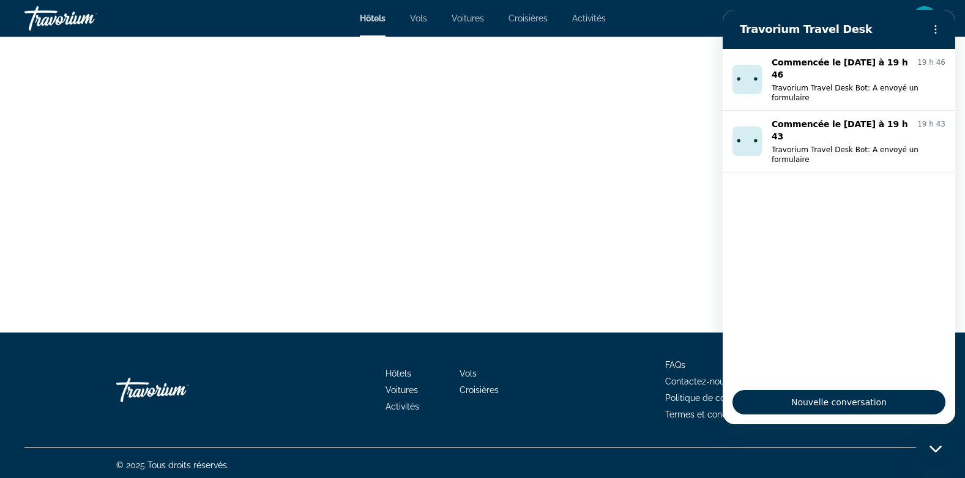
scroll to position [3263, 0]
